Goal: Transaction & Acquisition: Download file/media

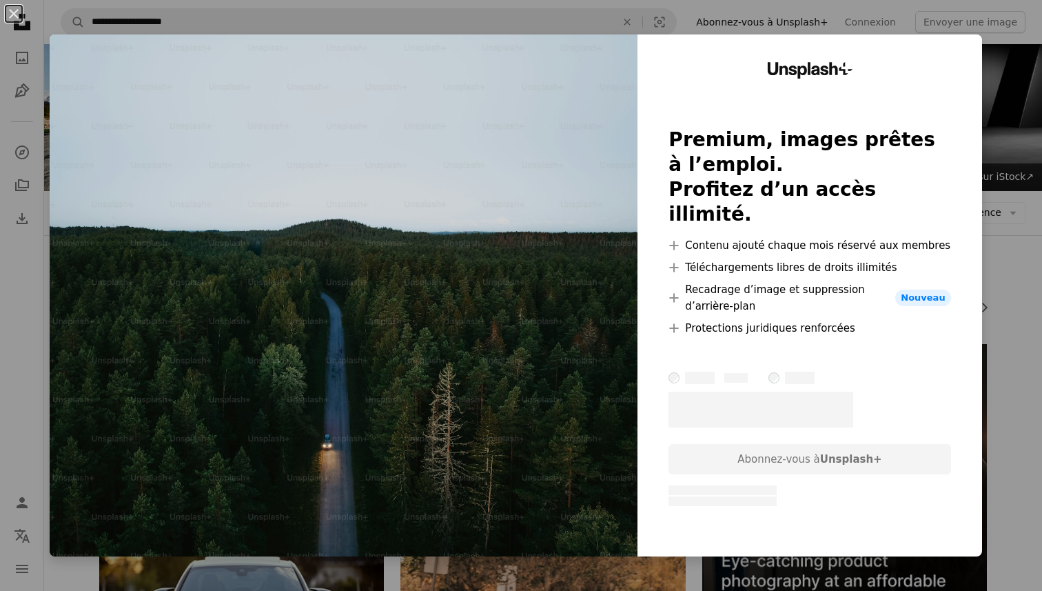
scroll to position [1408, 0]
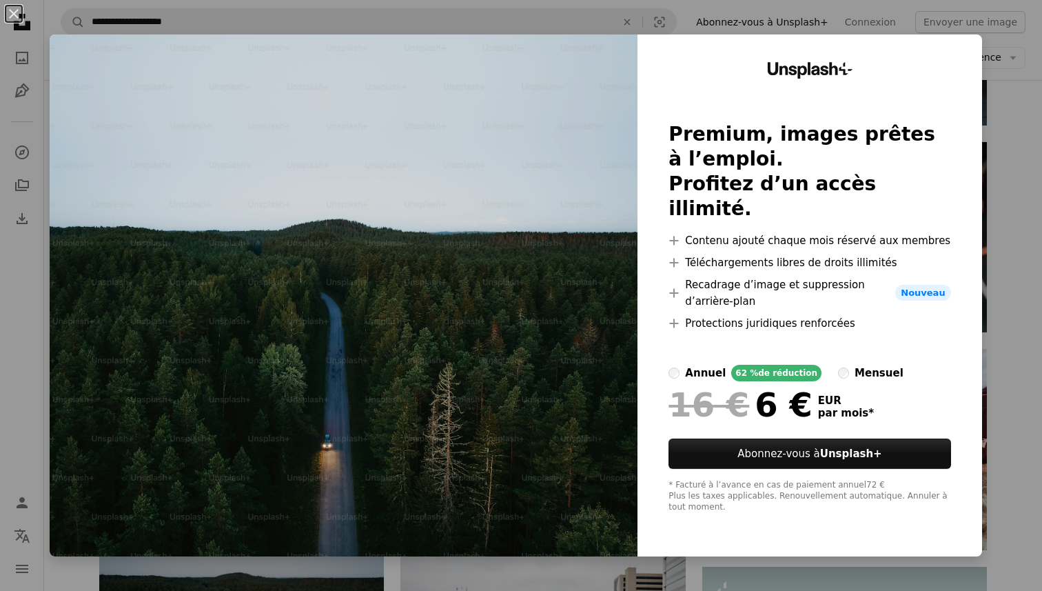
click at [937, 52] on div "Unsplash+ Premium, images prêtes à l’emploi. Profitez d’un accès illimité. A pl…" at bounding box center [810, 295] width 345 height 522
click at [936, 30] on div "An X shape Unsplash+ Premium, images prêtes à l’emploi. Profitez d’un accès ill…" at bounding box center [521, 295] width 1042 height 591
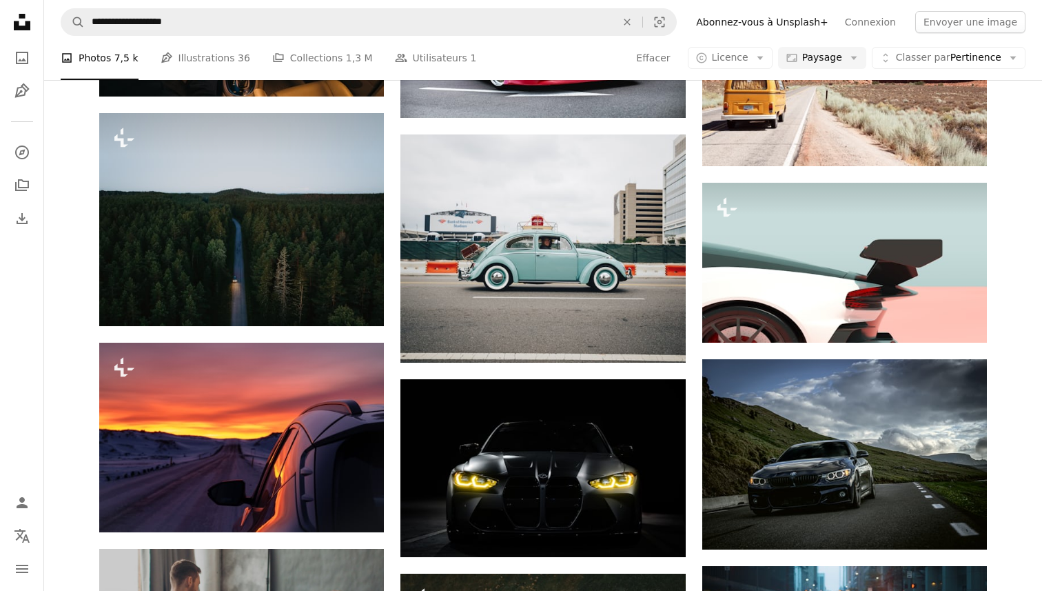
scroll to position [1838, 0]
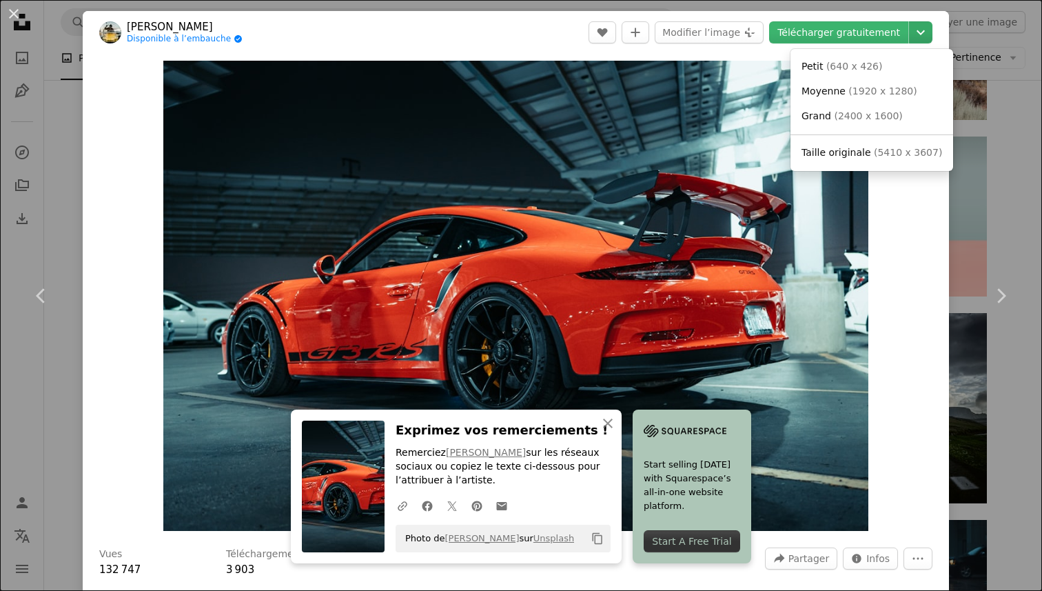
click at [932, 39] on icon "Chevron down" at bounding box center [921, 32] width 22 height 17
click at [883, 150] on span "( 5410 x 3607 )" at bounding box center [908, 152] width 68 height 11
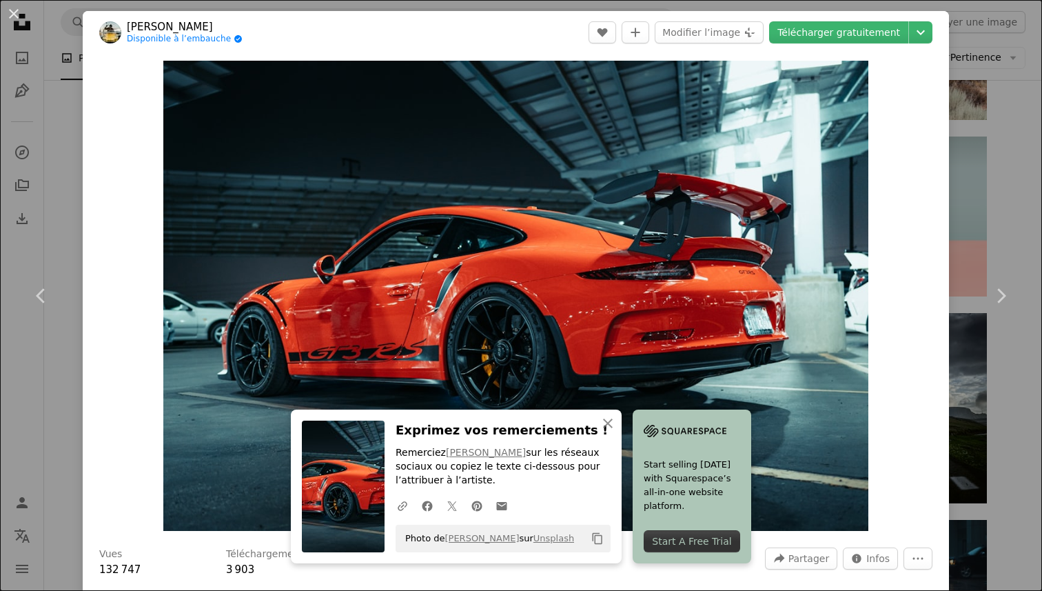
click at [1017, 172] on div "An X shape Chevron left Chevron right An X shape Fermer Exprimez vos remercieme…" at bounding box center [521, 295] width 1042 height 591
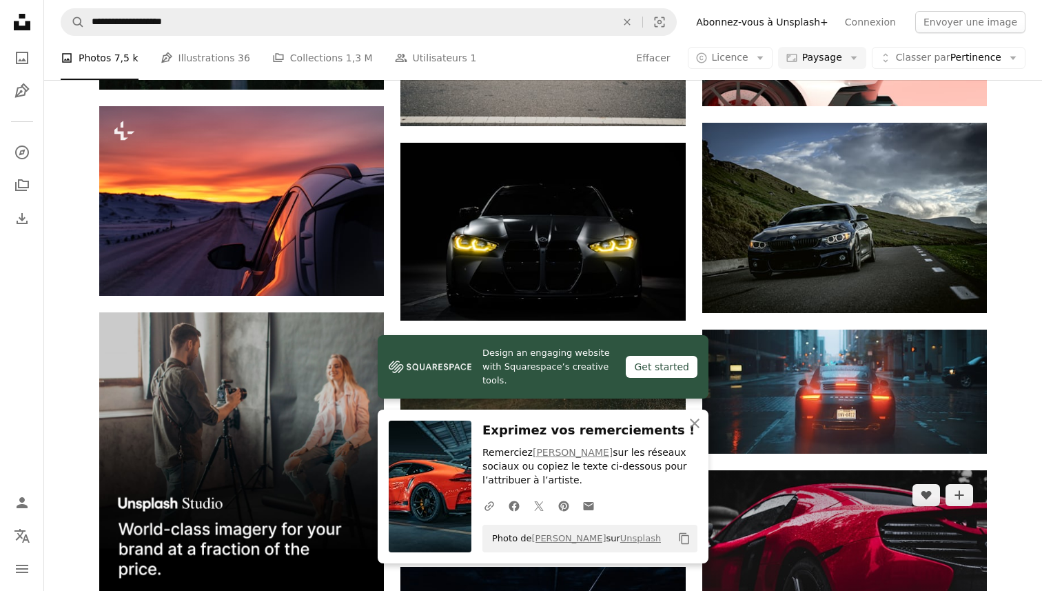
scroll to position [2033, 0]
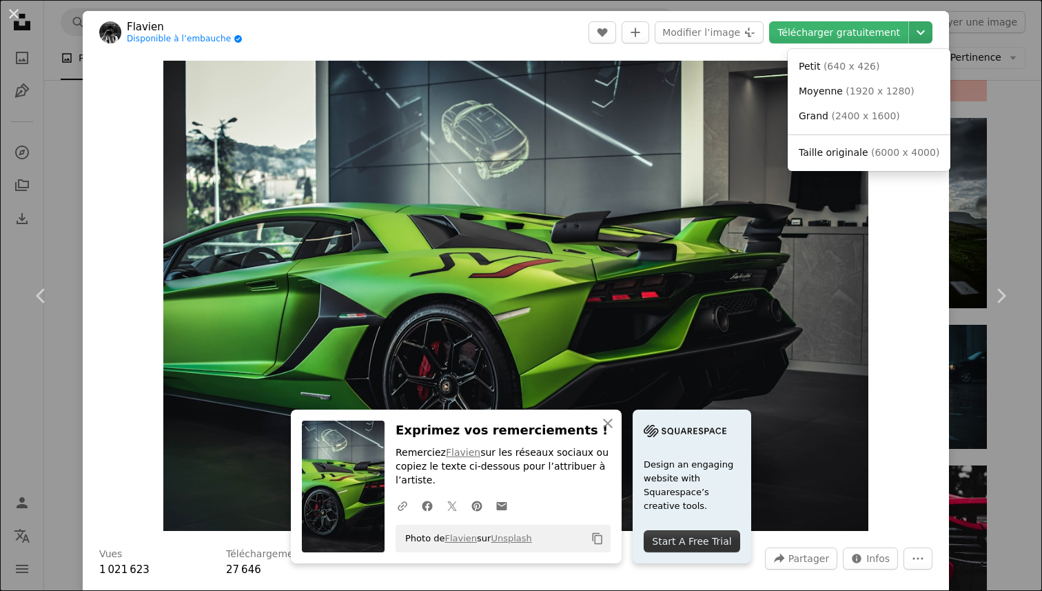
click at [926, 37] on icon "Chevron down" at bounding box center [921, 32] width 22 height 17
click at [883, 144] on link "Taille originale ( 6000 x 4000 )" at bounding box center [869, 153] width 152 height 25
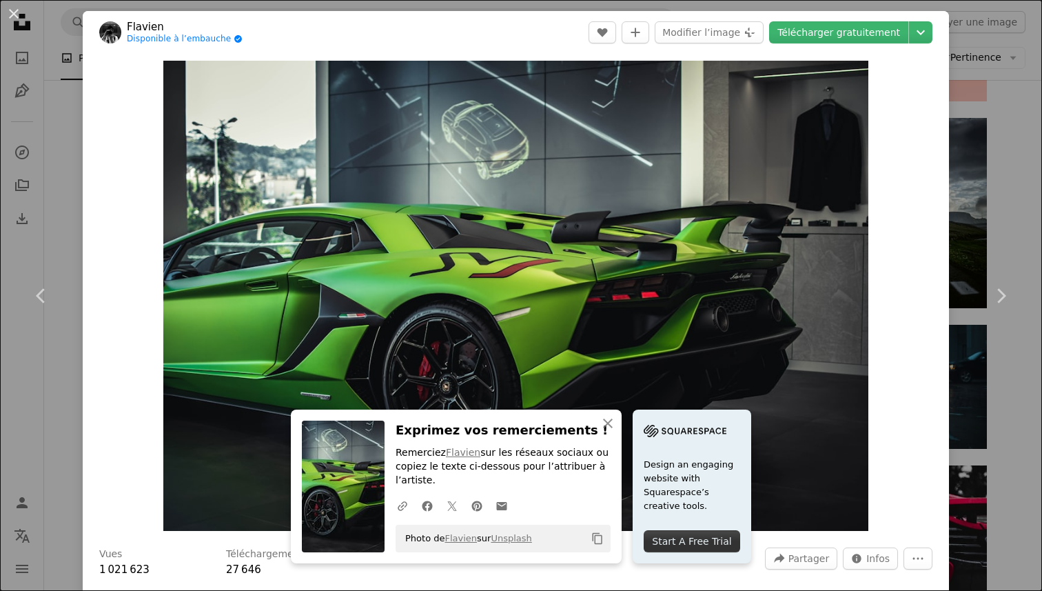
click at [967, 185] on div "An X shape Chevron left Chevron right An X shape Fermer Exprimez vos remercieme…" at bounding box center [521, 295] width 1042 height 591
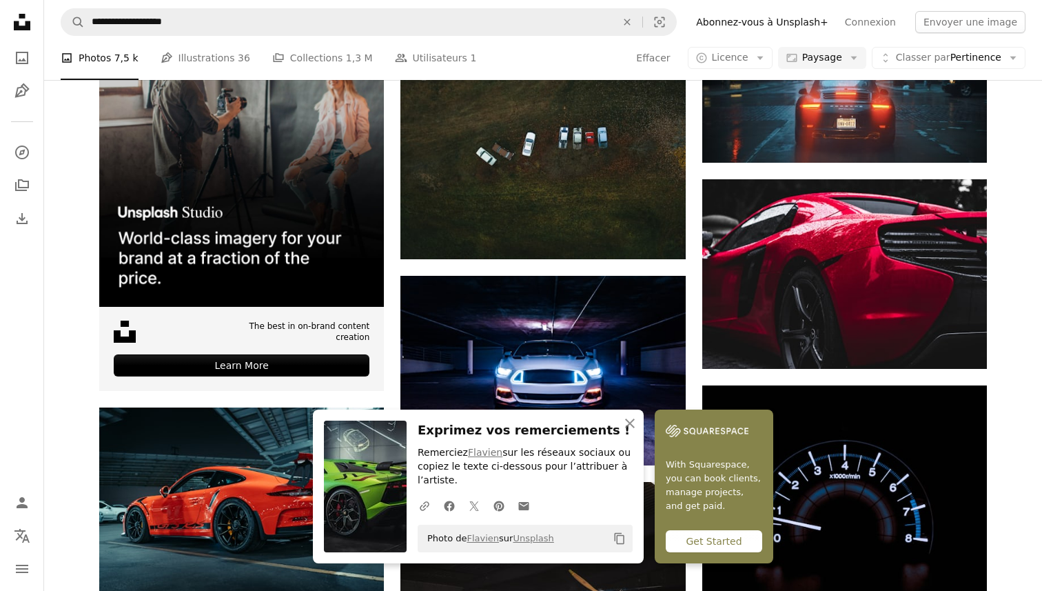
scroll to position [2320, 0]
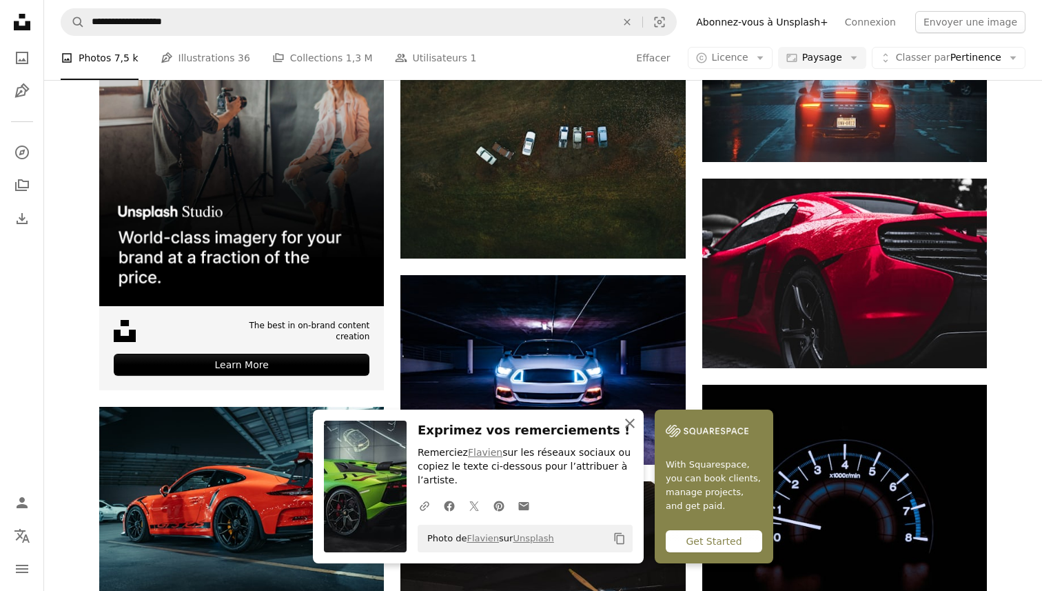
click at [638, 425] on icon "An X shape" at bounding box center [630, 423] width 17 height 17
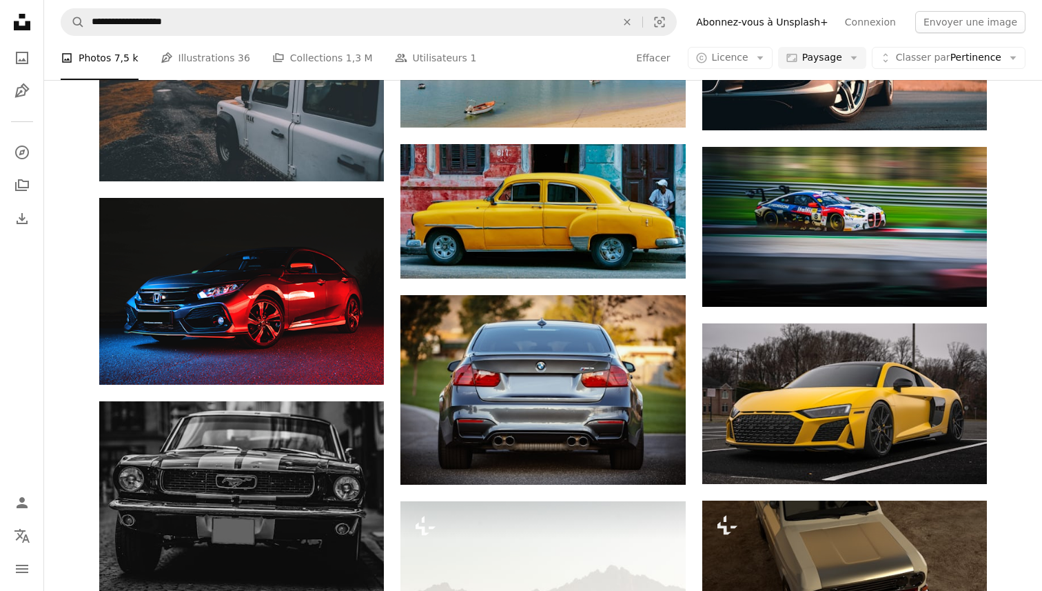
scroll to position [9257, 0]
